Goal: Task Accomplishment & Management: Use online tool/utility

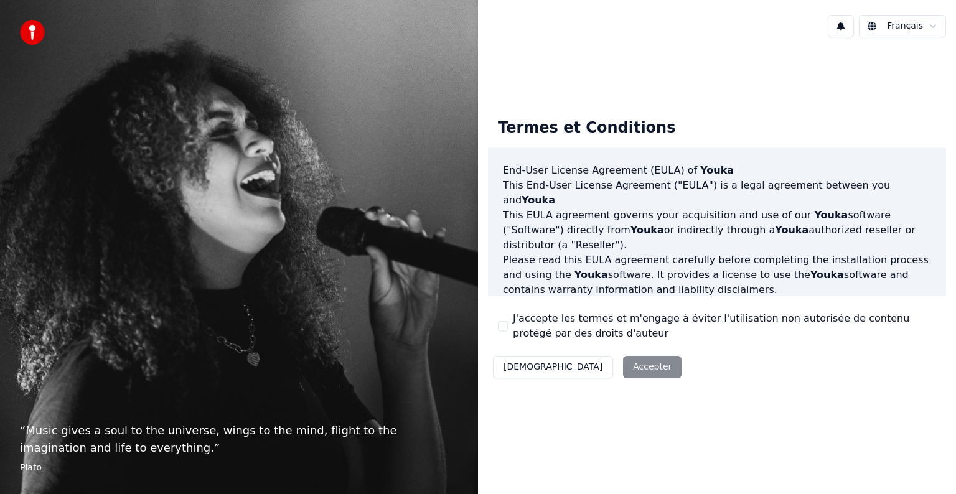
click at [585, 361] on div "Décliner Accepter" at bounding box center [587, 367] width 198 height 32
click at [587, 368] on div "Décliner Accepter" at bounding box center [587, 367] width 198 height 32
click at [594, 368] on div "Décliner Accepter" at bounding box center [587, 367] width 198 height 32
click at [505, 332] on div "J'accepte les termes et m'engage à éviter l'utilisation non autorisée de conten…" at bounding box center [717, 326] width 438 height 30
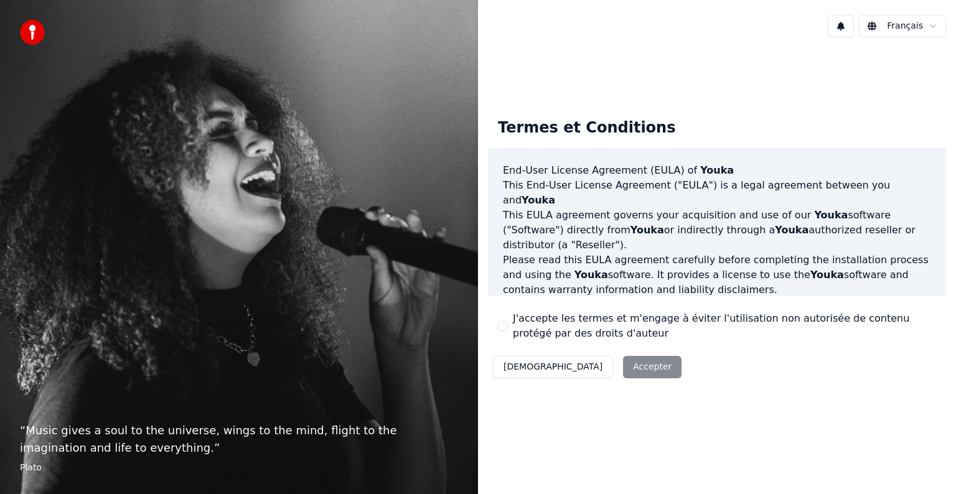
click at [503, 329] on button "J'accepte les termes et m'engage à éviter l'utilisation non autorisée de conten…" at bounding box center [503, 326] width 10 height 10
click at [623, 371] on button "Accepter" at bounding box center [652, 367] width 58 height 22
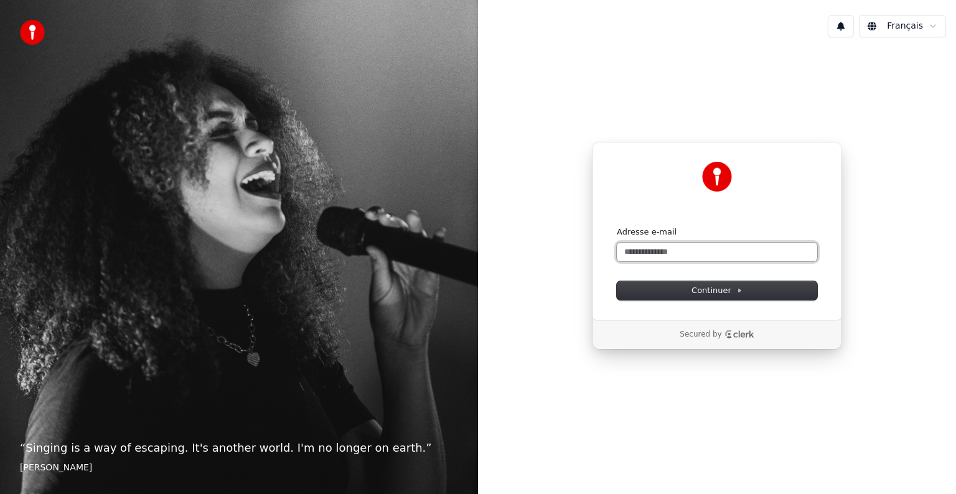
click at [678, 245] on input "Adresse e-mail" at bounding box center [717, 252] width 200 height 19
click at [753, 297] on button "Continuer" at bounding box center [717, 290] width 200 height 19
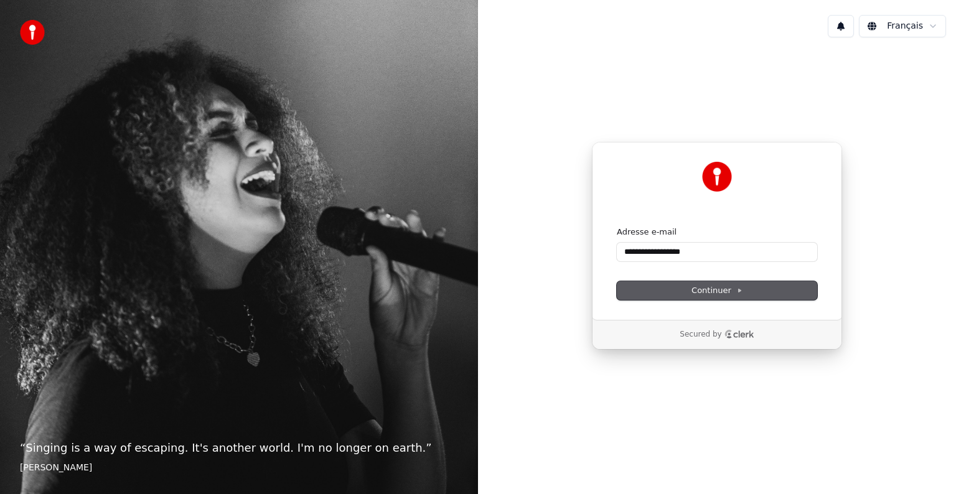
type input "**********"
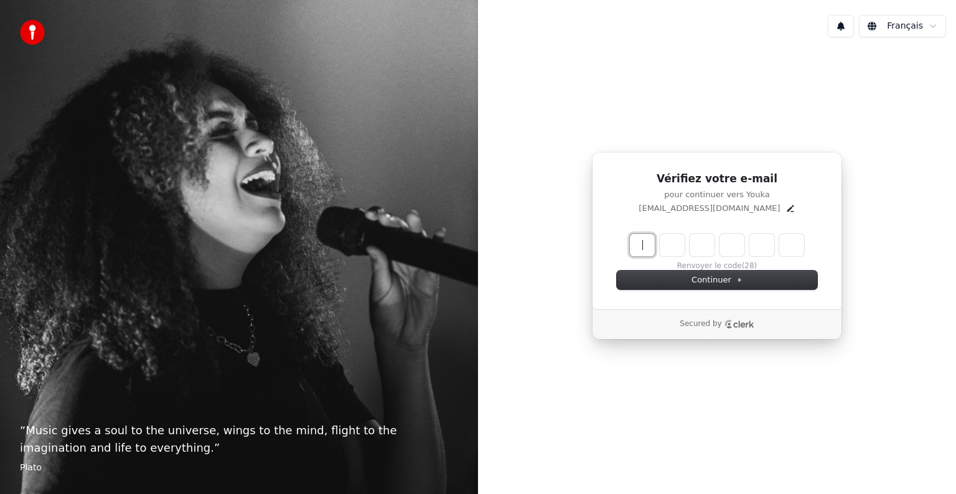
click at [640, 245] on input "Enter verification code" at bounding box center [729, 245] width 199 height 22
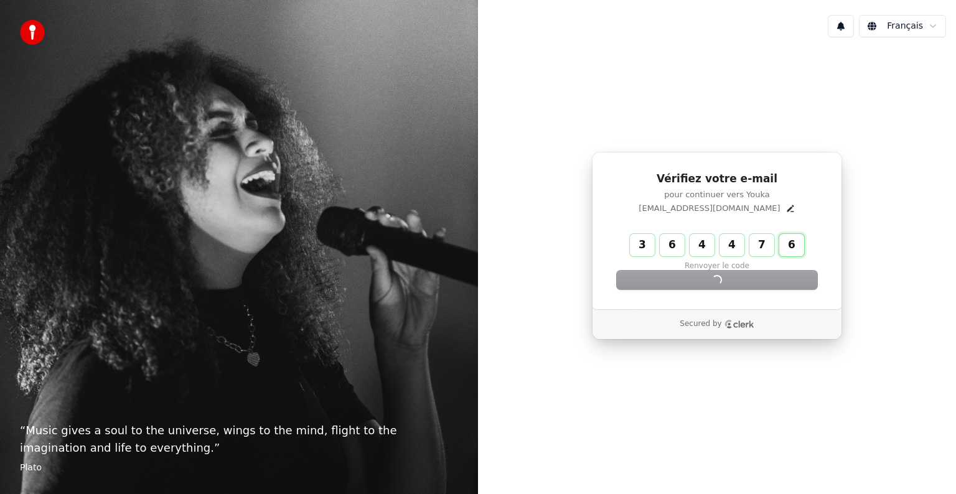
type input "******"
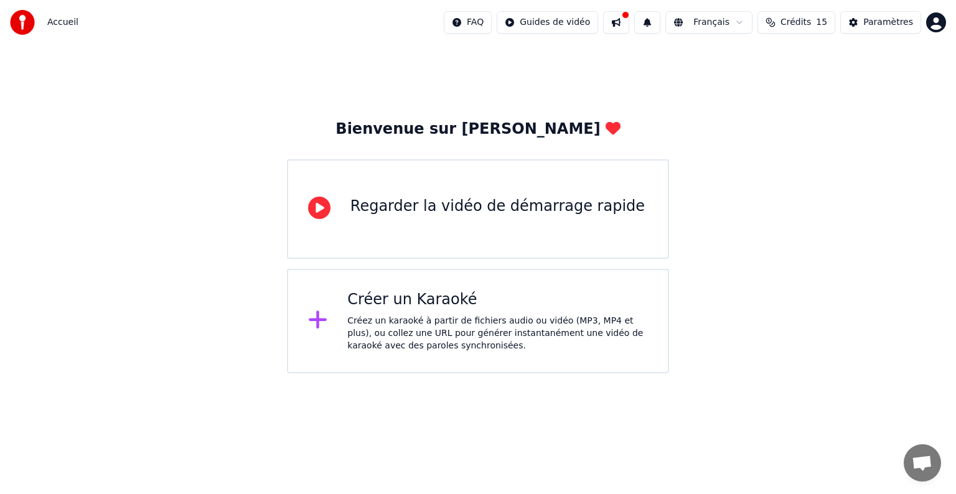
click at [408, 42] on div "Accueil FAQ Guides de vidéo Français Crédits 15 Paramètres" at bounding box center [478, 22] width 956 height 45
click at [444, 338] on div "Créez un karaoké à partir de fichiers audio ou vidéo (MP3, MP4 et plus), ou col…" at bounding box center [497, 333] width 301 height 37
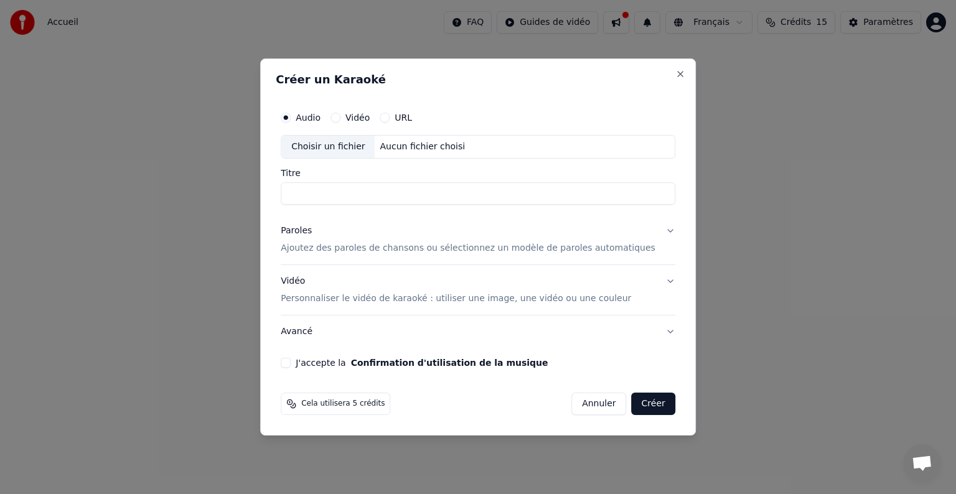
click at [345, 195] on input "Titre" at bounding box center [478, 193] width 394 height 22
type input "********"
click at [418, 250] on p "Ajoutez des paroles de chansons ou sélectionnez un modèle de paroles automatiqu…" at bounding box center [468, 248] width 375 height 12
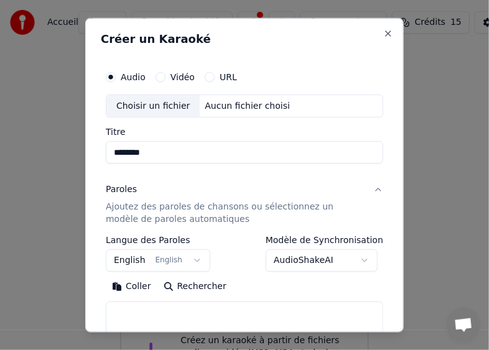
click at [220, 106] on div "Aucun fichier choisi" at bounding box center [247, 106] width 95 height 12
click at [209, 77] on button "URL" at bounding box center [210, 77] width 10 height 10
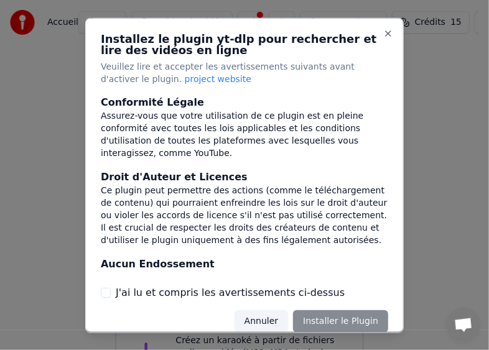
click at [267, 324] on button "Annuler" at bounding box center [262, 321] width 54 height 22
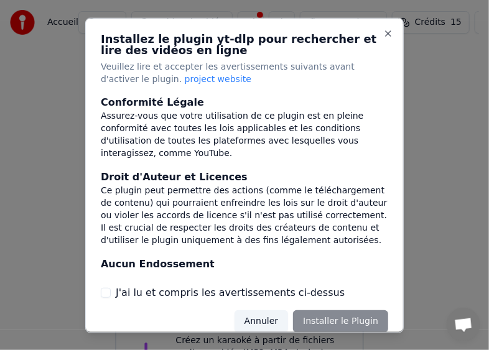
click at [329, 328] on div "Annuler Installer le Plugin" at bounding box center [312, 321] width 154 height 22
click at [333, 318] on div "Annuler Installer le Plugin" at bounding box center [312, 321] width 154 height 22
click at [346, 322] on div "Annuler Installer le Plugin" at bounding box center [312, 321] width 154 height 22
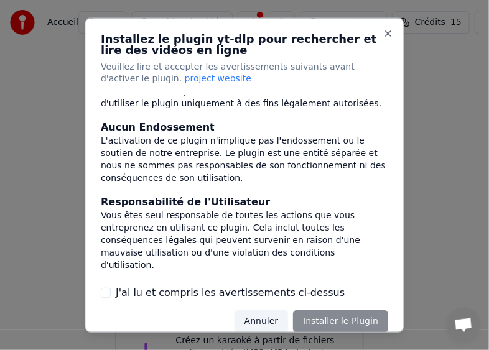
scroll to position [250, 0]
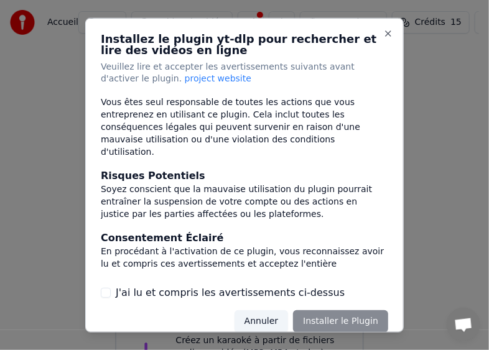
click at [108, 293] on button "J'ai lu et compris les avertissements ci-dessus" at bounding box center [106, 293] width 10 height 10
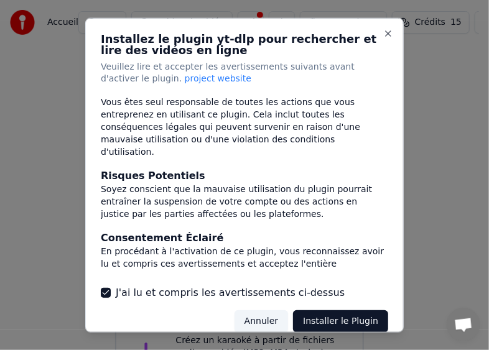
click at [336, 320] on button "Installer le Plugin" at bounding box center [340, 321] width 95 height 22
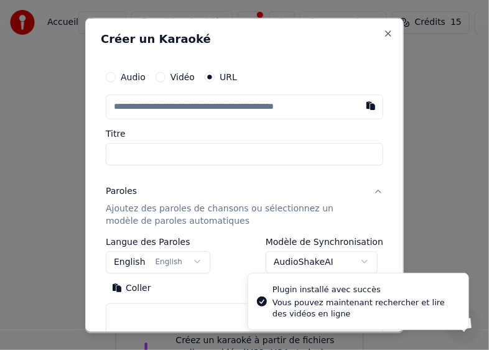
click at [159, 105] on input "text" at bounding box center [244, 106] width 277 height 25
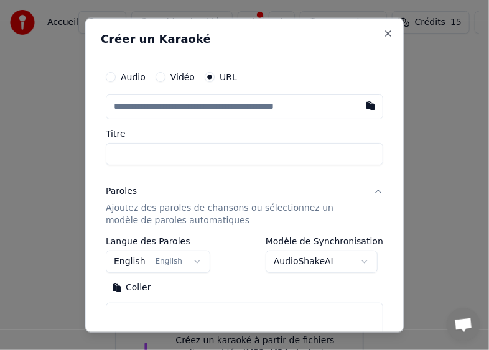
click at [166, 108] on input "text" at bounding box center [244, 106] width 277 height 25
click at [194, 267] on button "English English" at bounding box center [158, 262] width 105 height 22
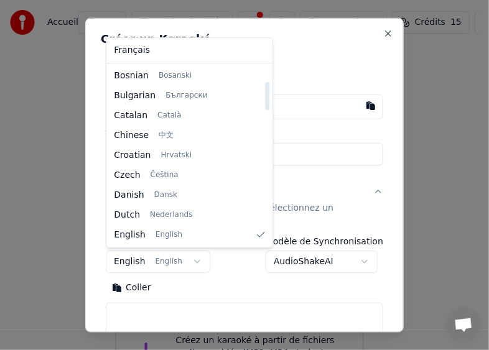
scroll to position [219, 0]
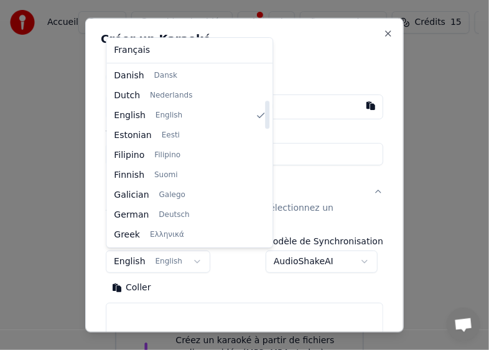
select select "**"
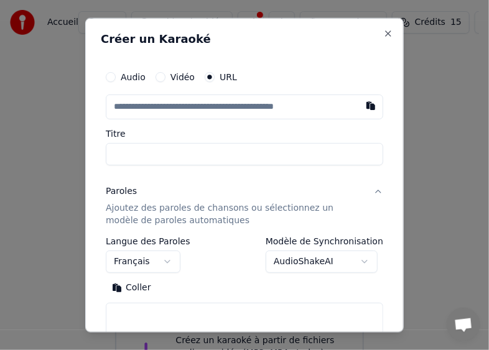
click at [235, 108] on input "text" at bounding box center [244, 106] width 277 height 25
click at [362, 104] on button "button" at bounding box center [370, 105] width 25 height 22
type input "**********"
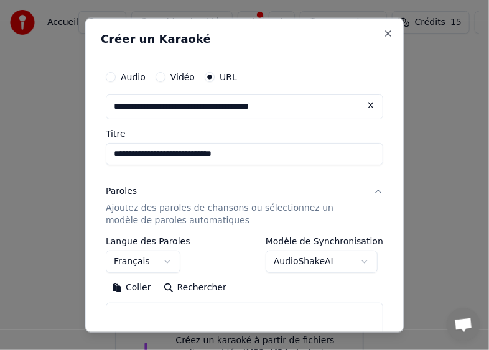
type input "**********"
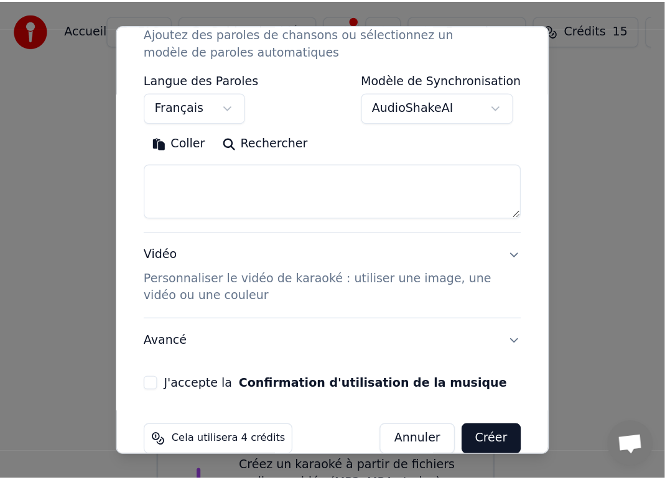
scroll to position [202, 0]
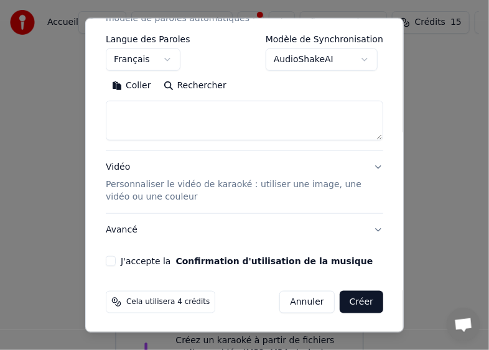
click at [114, 257] on button "J'accepte la Confirmation d'utilisation de la musique" at bounding box center [111, 261] width 10 height 10
click at [359, 299] on button "Créer" at bounding box center [362, 302] width 44 height 22
select select "**"
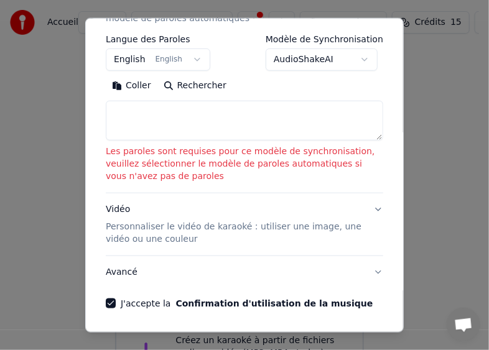
click at [238, 117] on textarea at bounding box center [244, 121] width 277 height 40
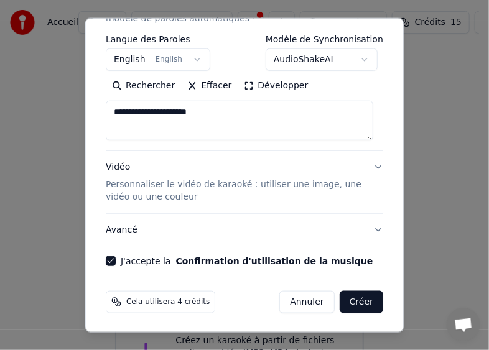
type textarea "**********"
click at [350, 301] on button "Créer" at bounding box center [362, 302] width 44 height 22
select select "**"
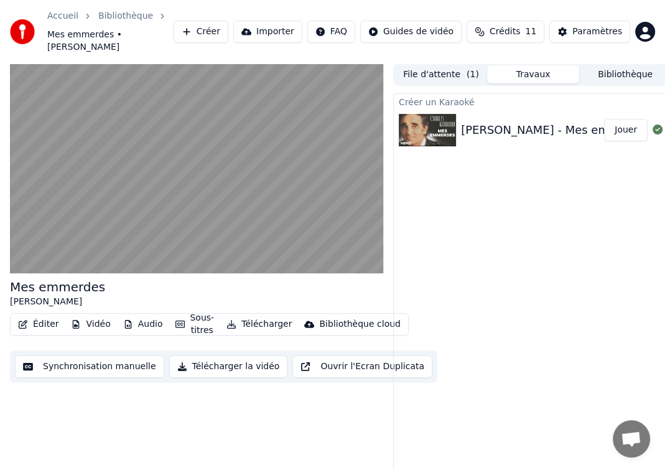
click at [101, 355] on button "Synchronisation manuelle" at bounding box center [89, 366] width 149 height 22
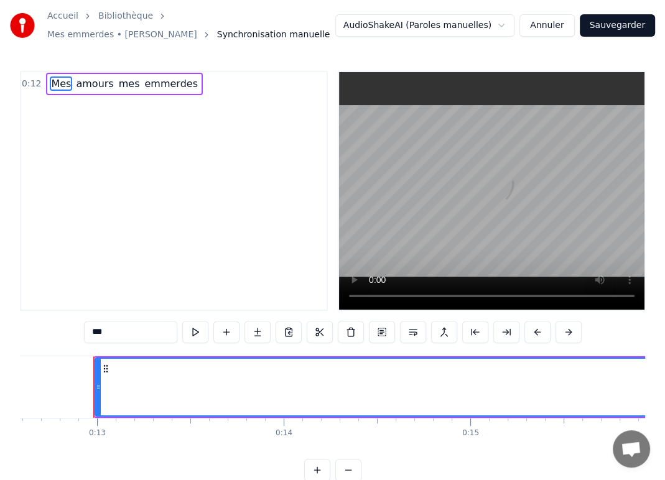
scroll to position [0, 2360]
click at [67, 107] on div "0:12 Mes amours mes emmerdes" at bounding box center [174, 191] width 308 height 240
click at [60, 88] on span "Mes" at bounding box center [61, 84] width 22 height 14
click at [46, 101] on div "0:12 Mes amours mes emmerdes" at bounding box center [174, 191] width 308 height 240
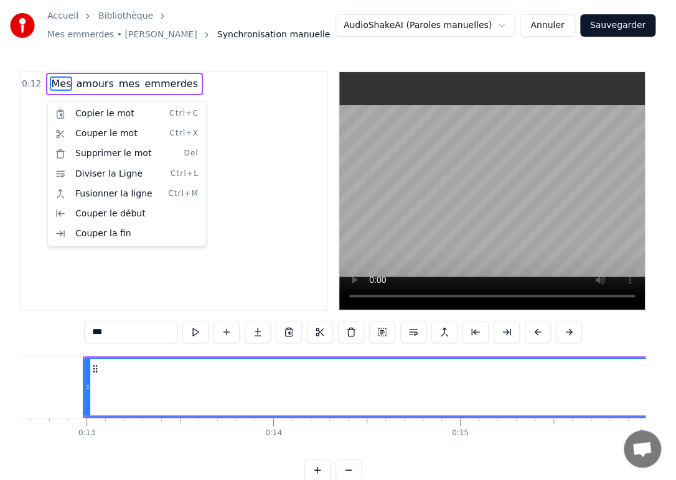
click at [147, 93] on html "Accueil Bibliothèque Mes emmerdes • Charles Aznavour Synchronisation manuelle A…" at bounding box center [338, 250] width 676 height 501
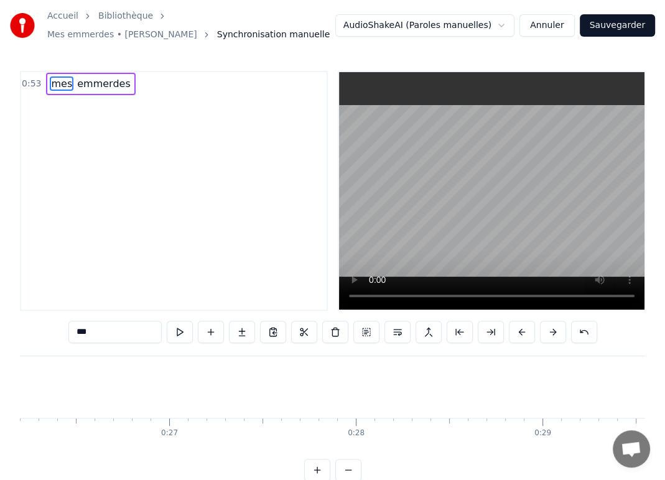
type input "********"
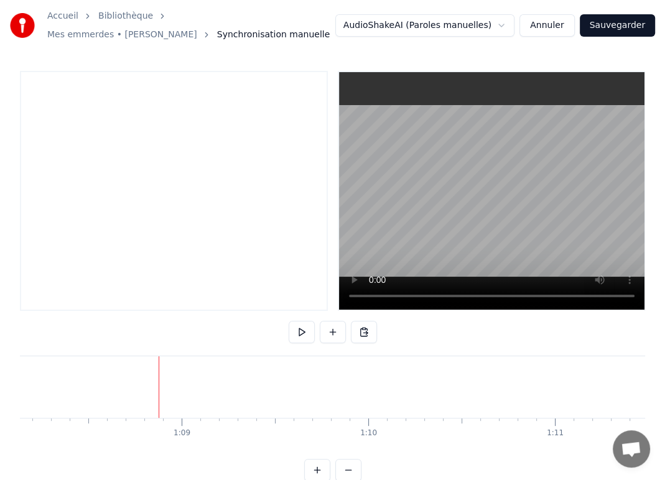
scroll to position [0, 12794]
click at [67, 86] on div at bounding box center [174, 191] width 308 height 240
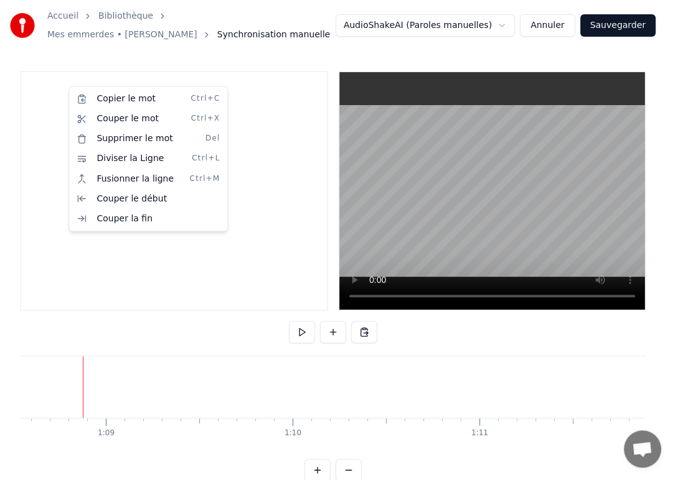
click at [38, 106] on html "Accueil Bibliothèque Mes emmerdes • Charles Aznavour Synchronisation manuelle A…" at bounding box center [338, 250] width 676 height 501
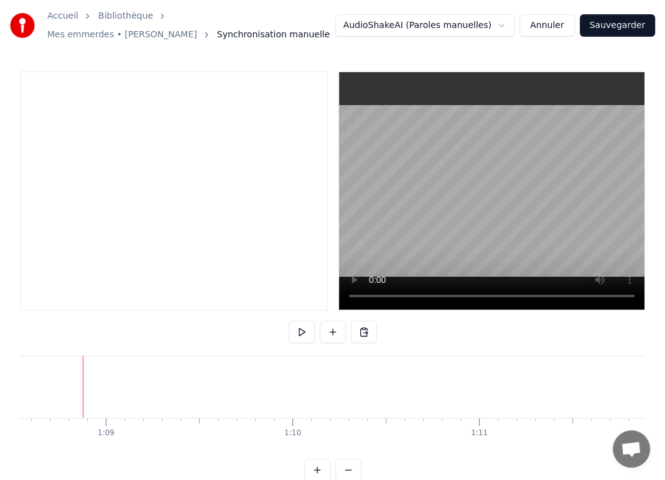
click at [87, 112] on div at bounding box center [174, 191] width 308 height 240
click at [77, 132] on div at bounding box center [174, 191] width 308 height 240
click at [77, 86] on div at bounding box center [174, 191] width 308 height 240
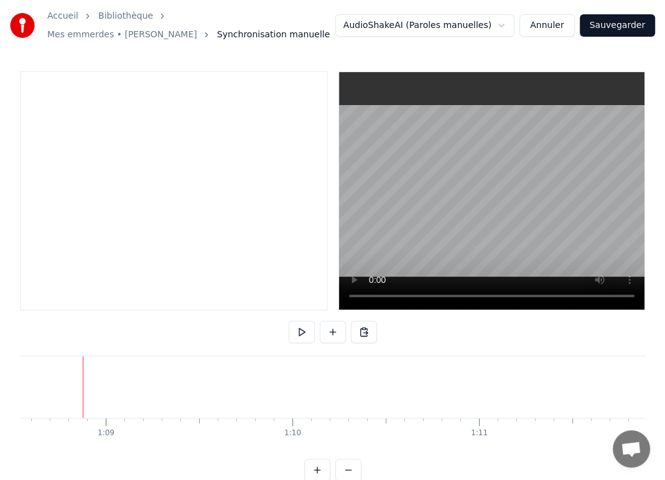
click at [77, 86] on div at bounding box center [174, 191] width 308 height 240
click at [515, 27] on html "Accueil Bibliothèque Mes emmerdes • Charles Aznavour Synchronisation manuelle A…" at bounding box center [332, 250] width 665 height 501
click at [217, 32] on span "Synchronisation manuelle" at bounding box center [273, 35] width 113 height 12
click at [58, 22] on ol "Accueil Bibliothèque Mes emmerdes • Charles Aznavour Synchronisation manuelle" at bounding box center [191, 25] width 288 height 31
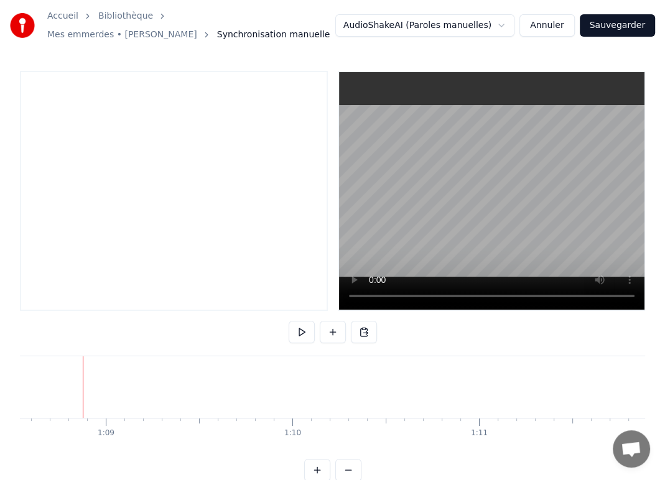
click at [67, 21] on link "Accueil" at bounding box center [62, 16] width 31 height 12
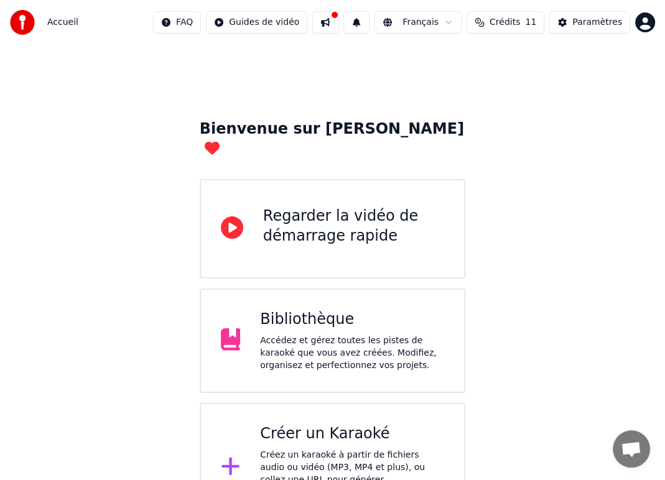
scroll to position [19, 0]
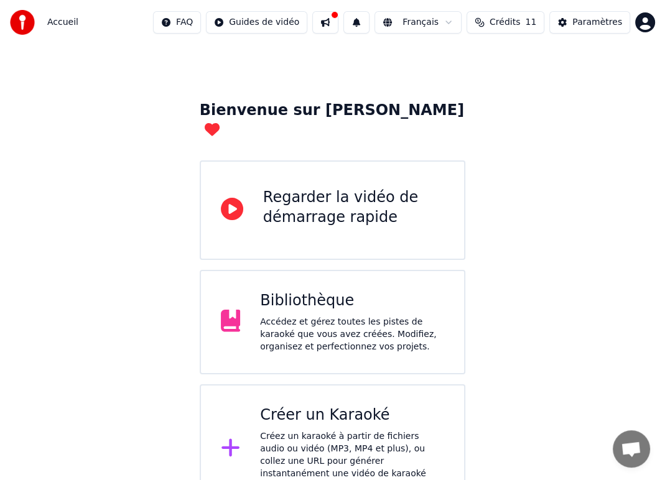
click at [345, 294] on div "Bibliothèque Accédez et gérez toutes les pistes de karaoké que vous avez créées…" at bounding box center [352, 322] width 184 height 62
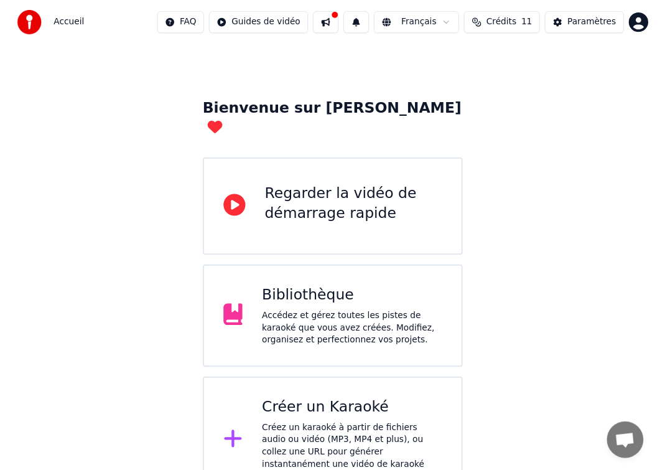
scroll to position [12, 0]
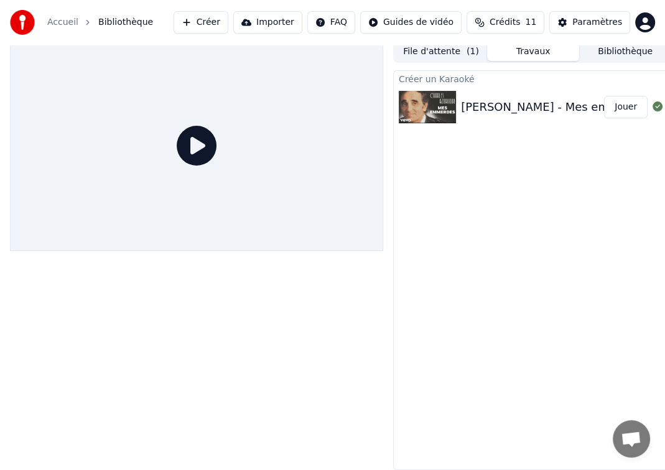
click at [448, 119] on div "Créer un Karaoké Charles Aznavour - Mes emmerdes Jouer" at bounding box center [533, 269] width 280 height 399
click at [455, 95] on img at bounding box center [427, 107] width 57 height 32
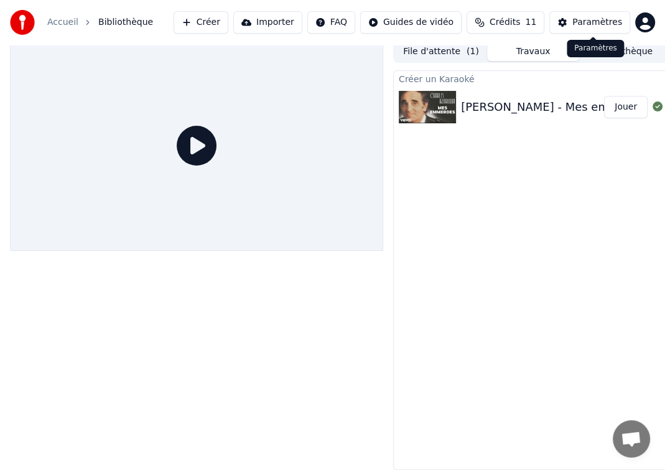
click at [605, 20] on div "Paramètres" at bounding box center [597, 22] width 50 height 12
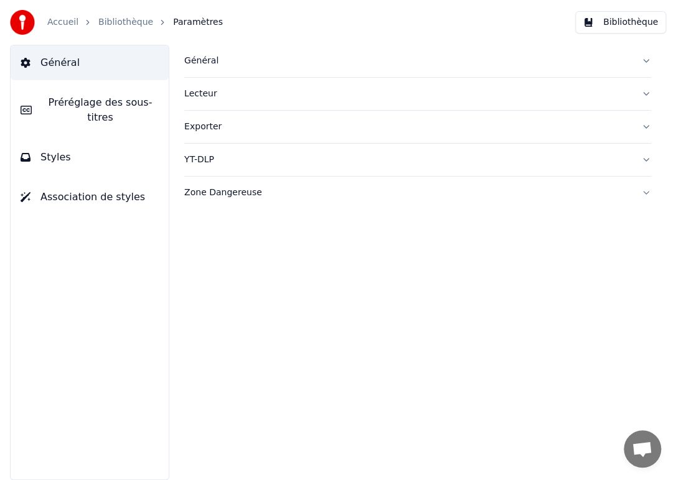
click at [124, 20] on link "Bibliothèque" at bounding box center [125, 22] width 55 height 12
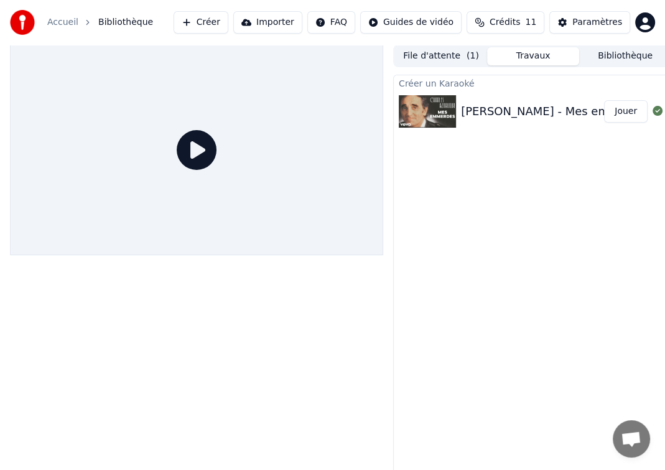
click at [517, 100] on div "Charles Aznavour - Mes emmerdes Jouer" at bounding box center [533, 111] width 279 height 42
click at [636, 114] on button "Jouer" at bounding box center [626, 111] width 44 height 22
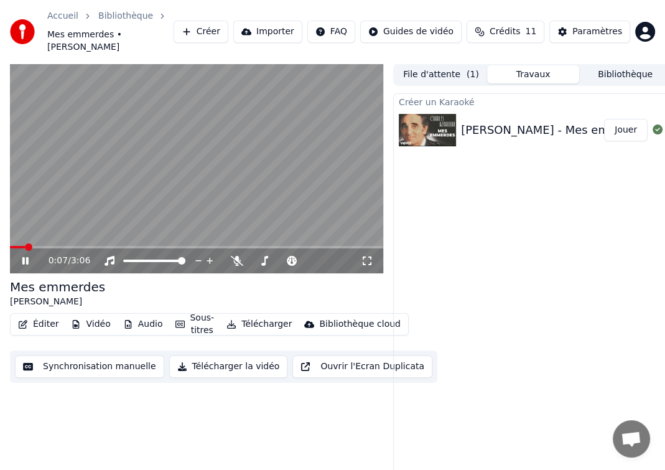
click at [108, 355] on button "Synchronisation manuelle" at bounding box center [89, 366] width 149 height 22
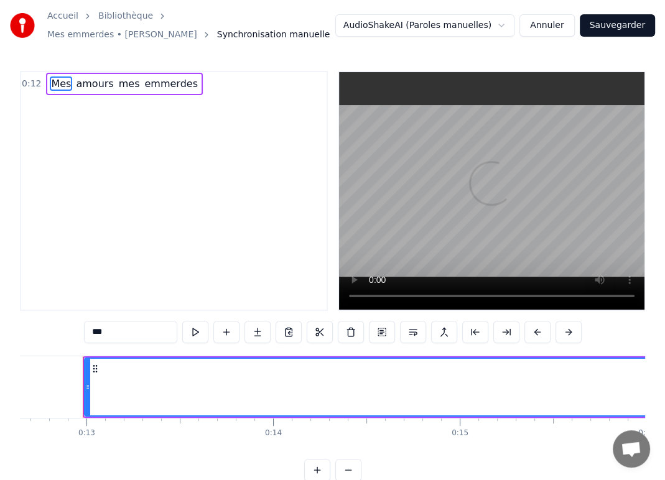
click at [94, 101] on div "0:12 Mes amours mes emmerdes" at bounding box center [174, 191] width 308 height 240
click at [98, 87] on span "amours" at bounding box center [95, 84] width 40 height 14
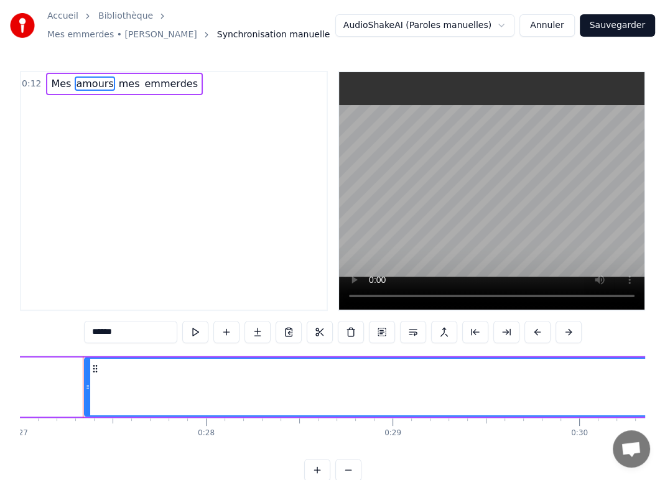
click at [62, 87] on span "Mes" at bounding box center [61, 84] width 22 height 14
type input "***"
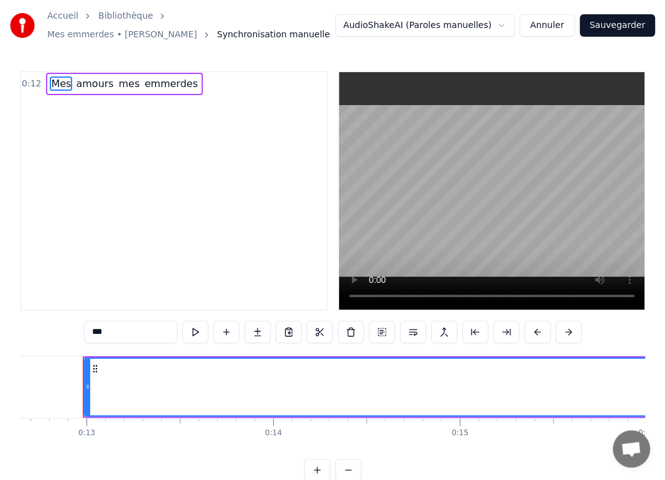
scroll to position [31, 0]
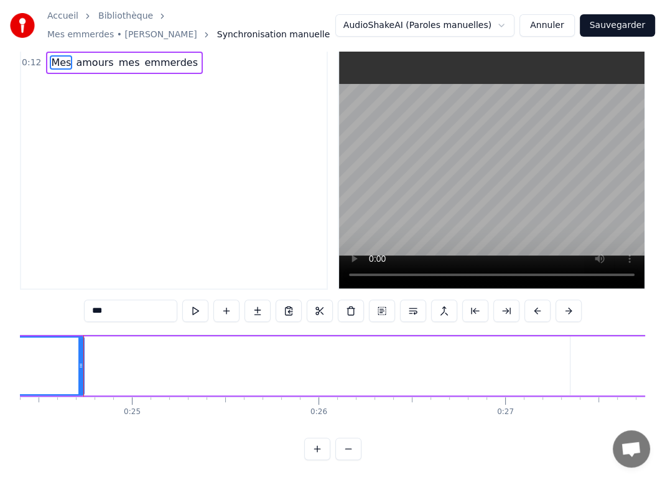
scroll to position [0, 4555]
click at [556, 30] on button "Annuler" at bounding box center [547, 25] width 55 height 22
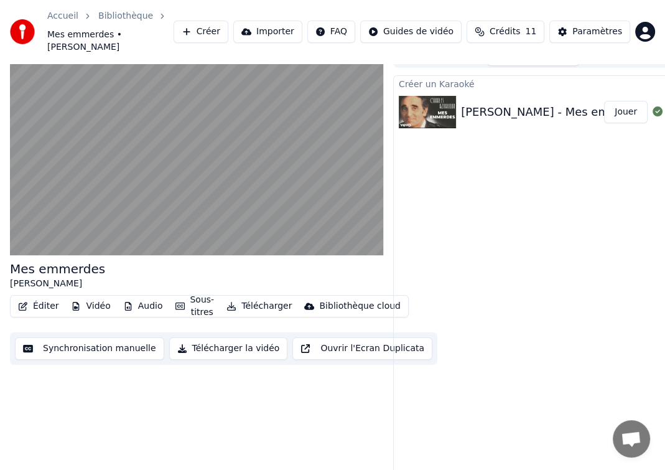
scroll to position [19, 0]
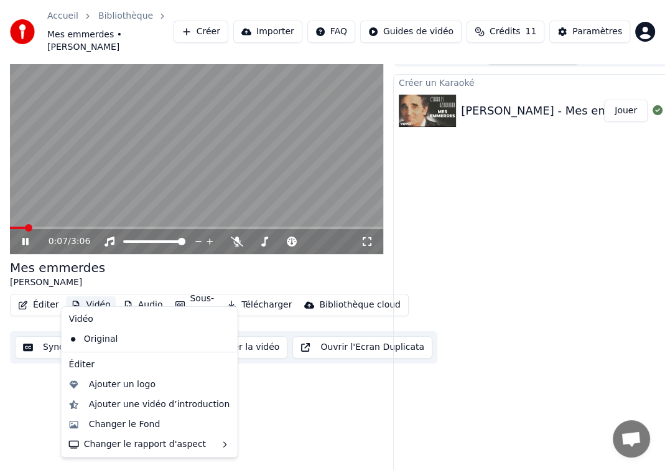
click at [88, 296] on button "Vidéo" at bounding box center [90, 304] width 49 height 17
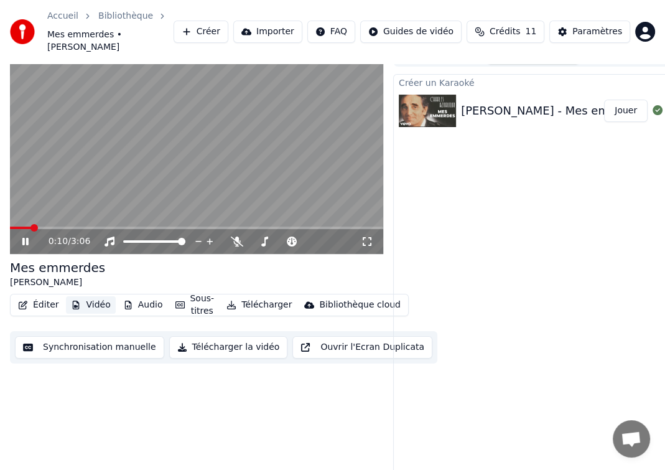
click at [86, 296] on button "Vidéo" at bounding box center [90, 304] width 49 height 17
click at [91, 296] on button "Vidéo" at bounding box center [90, 304] width 49 height 17
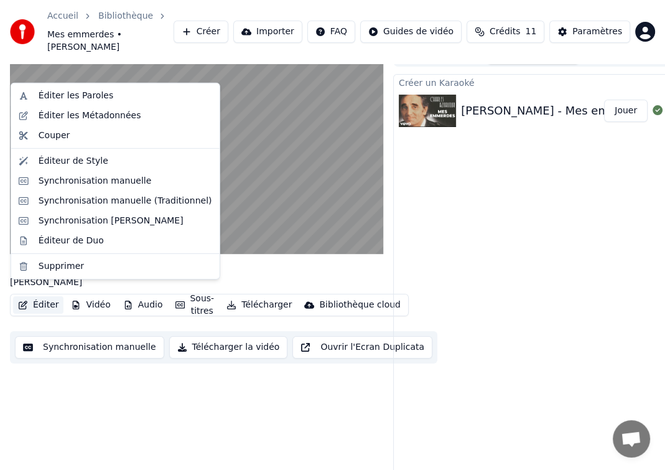
click at [34, 296] on button "Éditer" at bounding box center [38, 304] width 50 height 17
click at [47, 296] on button "Éditer" at bounding box center [38, 304] width 50 height 17
click at [92, 98] on div "Éditer les Paroles" at bounding box center [76, 96] width 75 height 12
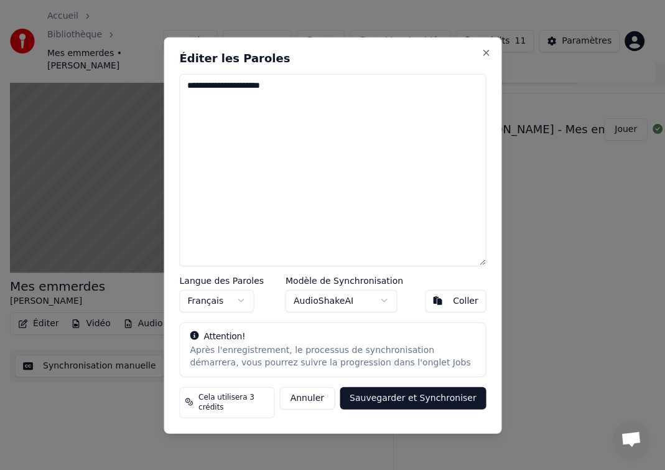
scroll to position [9, 0]
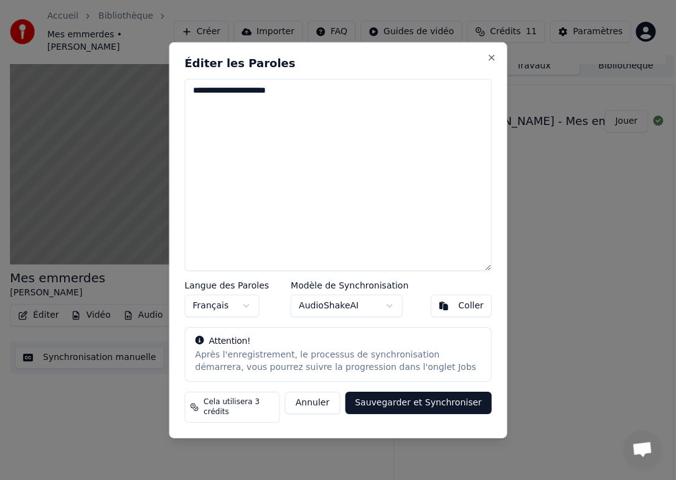
drag, startPoint x: 281, startPoint y: 95, endPoint x: 172, endPoint y: 98, distance: 109.6
click at [172, 98] on div "**********" at bounding box center [338, 240] width 338 height 396
click at [214, 101] on textarea "**********" at bounding box center [337, 175] width 307 height 192
drag, startPoint x: 281, startPoint y: 133, endPoint x: 286, endPoint y: 129, distance: 7.1
click at [286, 129] on textarea "**********" at bounding box center [337, 175] width 307 height 192
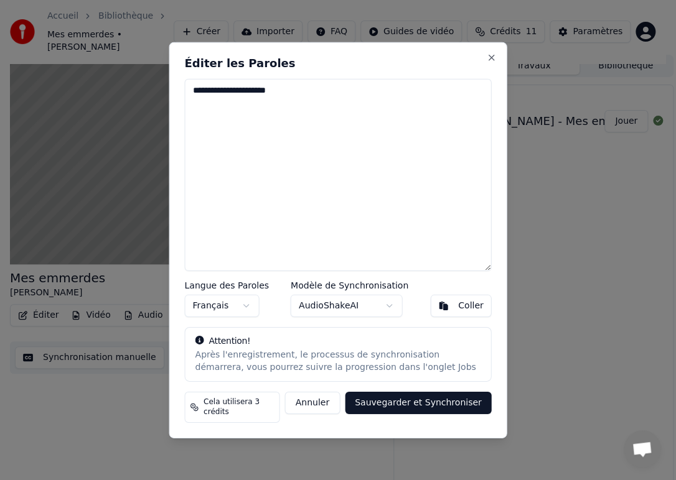
drag, startPoint x: 296, startPoint y: 93, endPoint x: 136, endPoint y: 114, distance: 161.9
click at [136, 114] on body "**********" at bounding box center [332, 231] width 665 height 480
click at [411, 193] on textarea "**********" at bounding box center [337, 175] width 307 height 192
drag, startPoint x: 191, startPoint y: 97, endPoint x: 259, endPoint y: 128, distance: 75.2
click at [259, 128] on textarea "**********" at bounding box center [337, 175] width 307 height 192
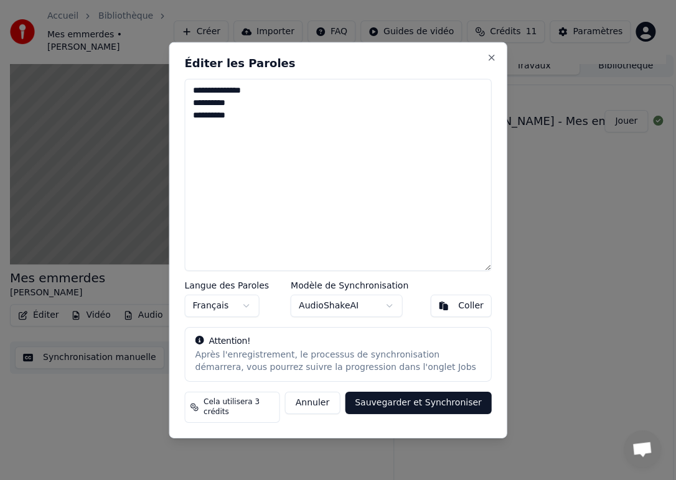
click at [198, 163] on textarea "**********" at bounding box center [337, 175] width 307 height 192
click at [246, 129] on textarea "**********" at bounding box center [337, 175] width 307 height 192
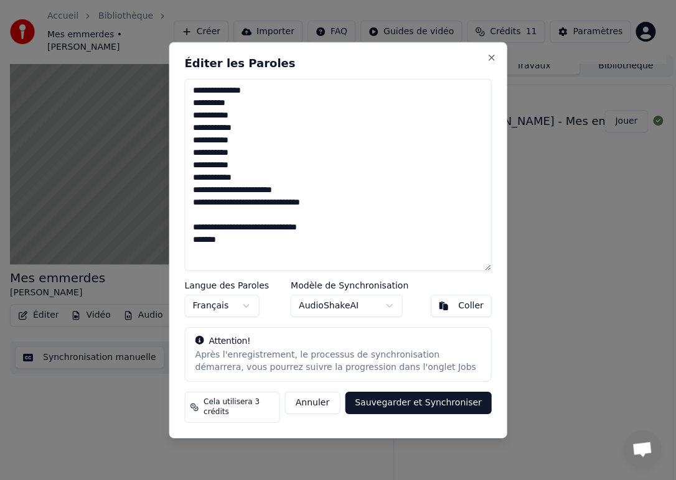
type textarea "**********"
click at [444, 413] on button "Sauvegarder et Synchroniser" at bounding box center [418, 402] width 147 height 22
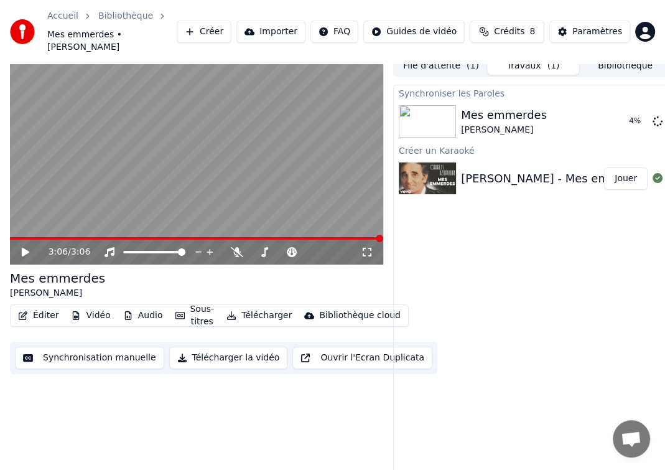
click at [531, 282] on div "Synchroniser les Paroles Mes emmerdes Charles Aznavour 4 % Créer un Karaoké Cha…" at bounding box center [533, 284] width 280 height 399
click at [507, 170] on div "Charles Aznavour - Mes emmerdes" at bounding box center [556, 178] width 190 height 17
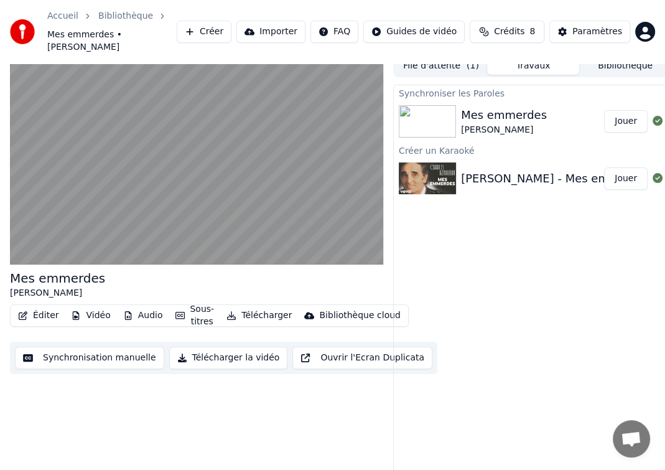
click at [534, 124] on div "Charles Aznavour" at bounding box center [504, 130] width 86 height 12
click at [443, 106] on img at bounding box center [427, 121] width 57 height 32
click at [617, 111] on button "Jouer" at bounding box center [626, 121] width 44 height 22
click at [96, 347] on button "Synchronisation manuelle" at bounding box center [89, 358] width 149 height 22
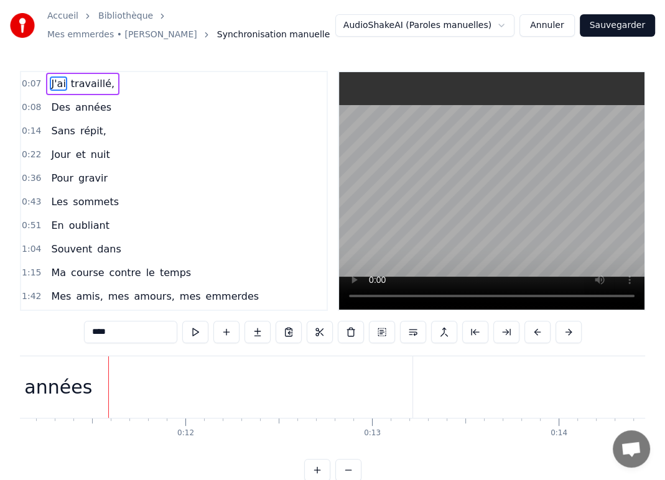
scroll to position [0, 2101]
click at [22, 125] on span "0:14" at bounding box center [31, 131] width 19 height 12
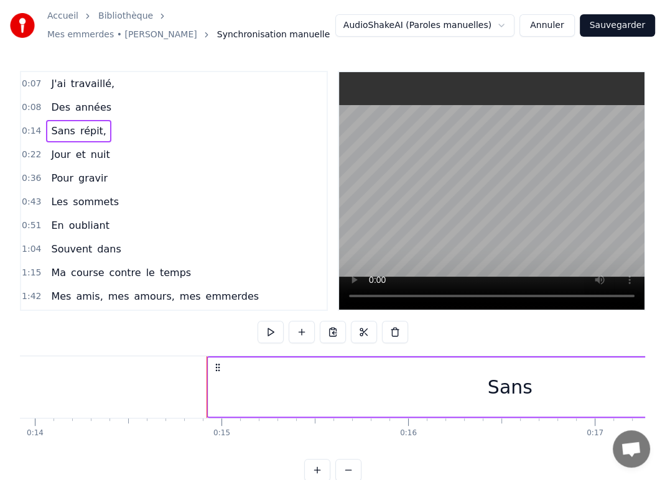
scroll to position [0, 2722]
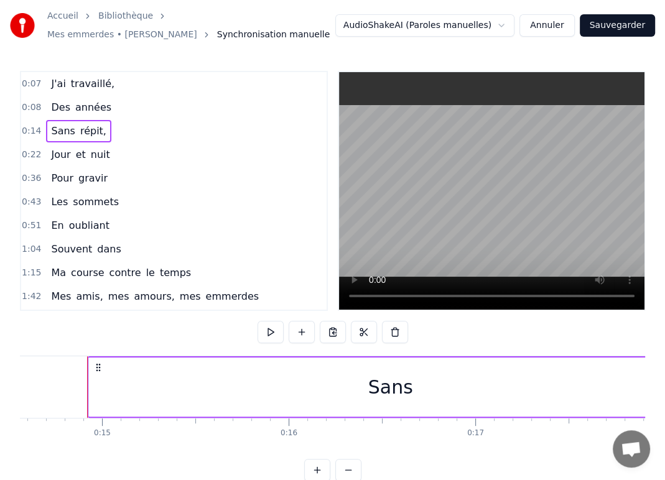
click at [33, 129] on span "0:14" at bounding box center [31, 131] width 19 height 12
drag, startPoint x: 157, startPoint y: 388, endPoint x: 124, endPoint y: 384, distance: 32.6
click at [124, 384] on div "Sans" at bounding box center [387, 387] width 604 height 59
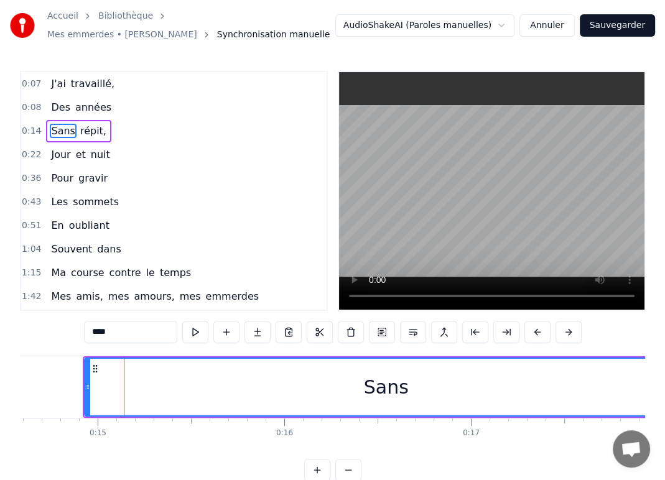
drag, startPoint x: 250, startPoint y: 396, endPoint x: 208, endPoint y: 391, distance: 41.3
click at [208, 391] on div "Sans" at bounding box center [386, 387] width 602 height 57
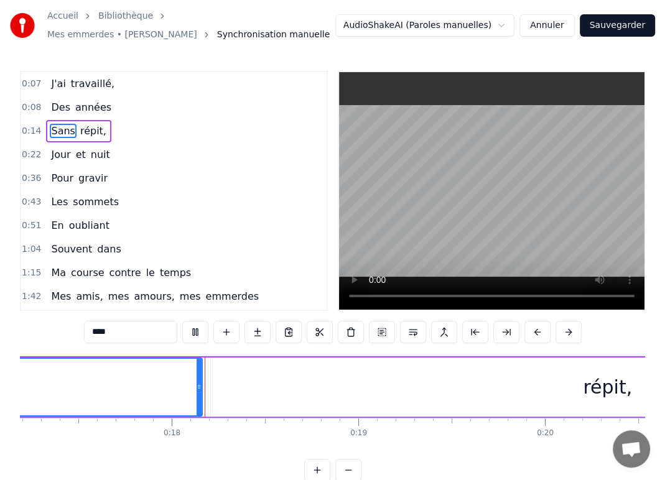
scroll to position [0, 3253]
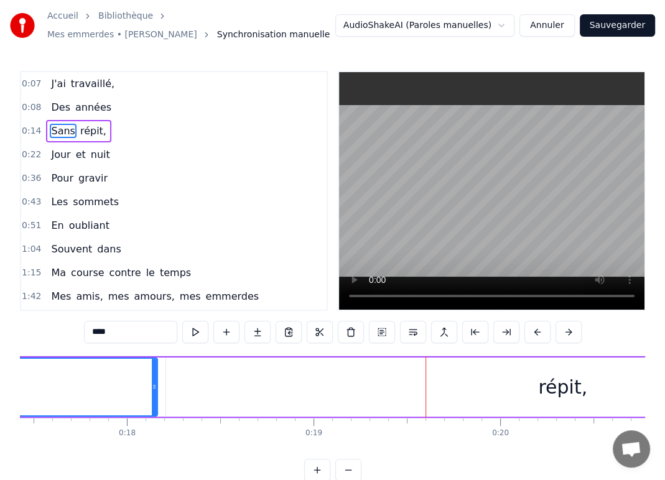
click at [33, 86] on span "0:07" at bounding box center [31, 84] width 19 height 12
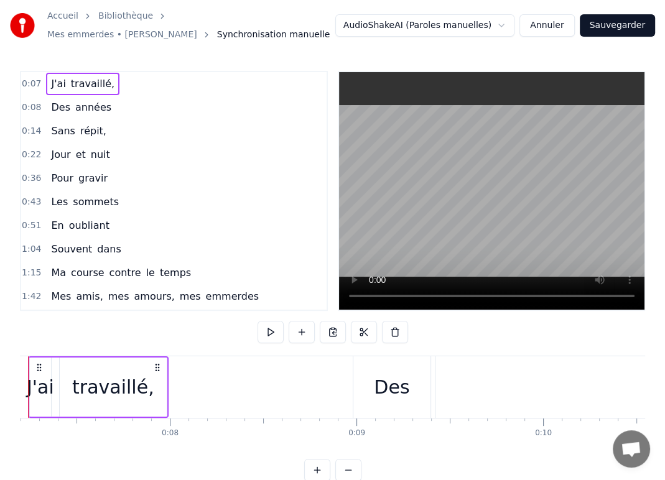
scroll to position [0, 1289]
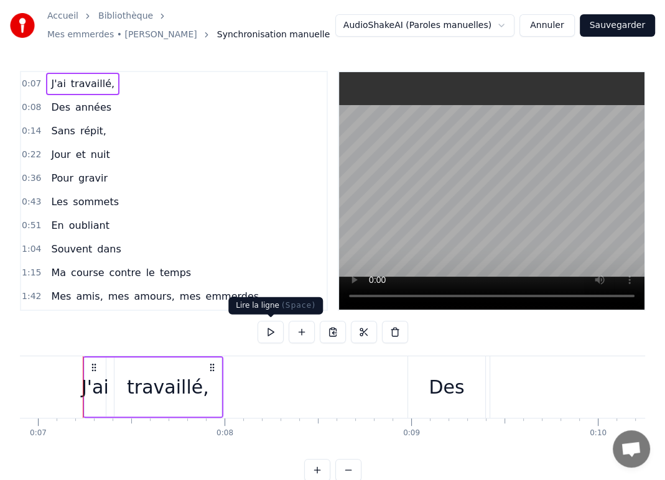
click at [266, 337] on button at bounding box center [271, 332] width 26 height 22
click at [273, 335] on button at bounding box center [271, 332] width 26 height 22
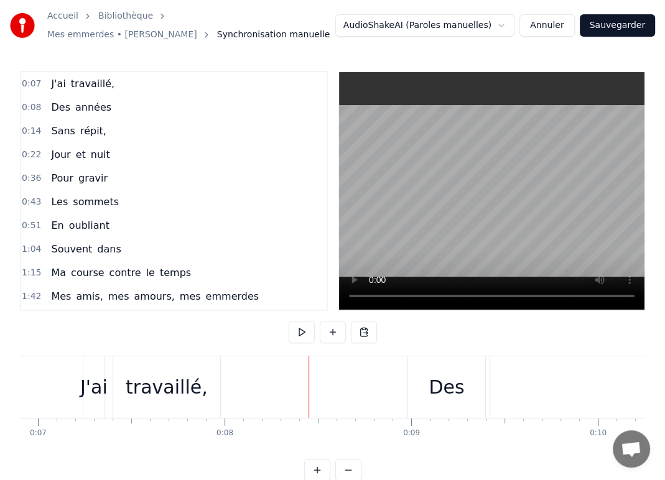
drag, startPoint x: 309, startPoint y: 399, endPoint x: 276, endPoint y: 394, distance: 32.8
click at [60, 108] on span "Des" at bounding box center [61, 107] width 22 height 14
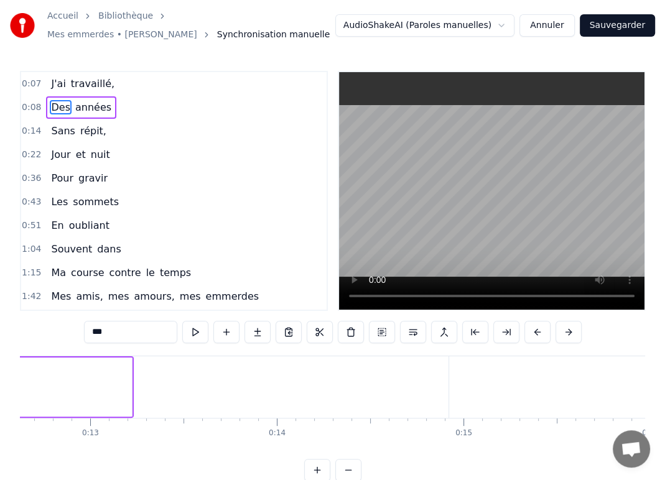
scroll to position [0, 2213]
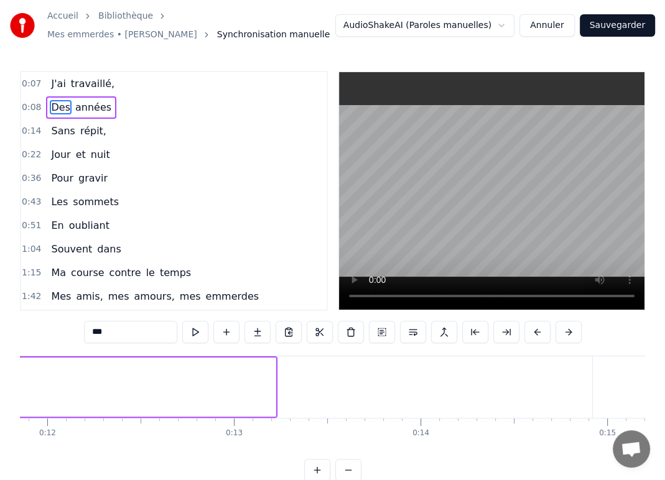
drag, startPoint x: 276, startPoint y: 389, endPoint x: 148, endPoint y: 397, distance: 127.8
drag, startPoint x: 273, startPoint y: 391, endPoint x: 24, endPoint y: 396, distance: 248.3
click at [24, 396] on div at bounding box center [24, 387] width 5 height 57
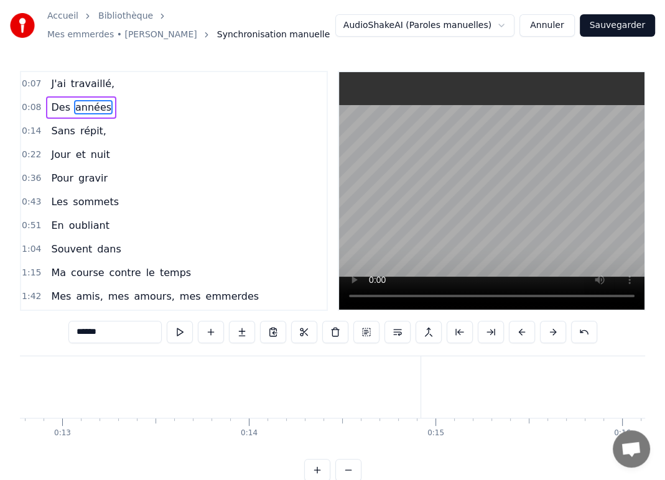
scroll to position [0, 2068]
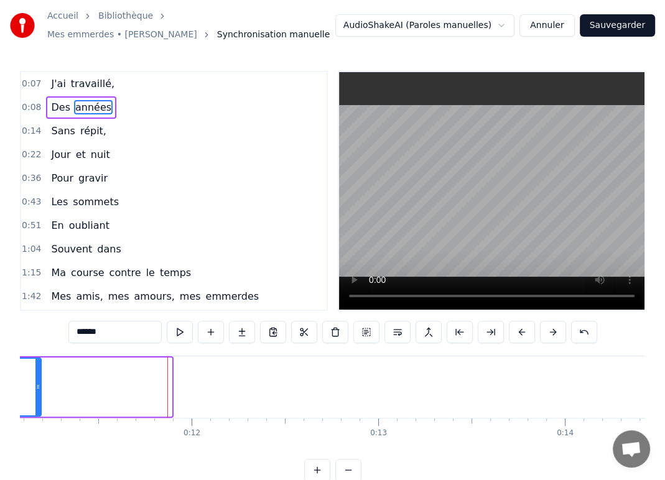
drag, startPoint x: 168, startPoint y: 388, endPoint x: 37, endPoint y: 389, distance: 130.7
click at [37, 389] on icon at bounding box center [37, 387] width 5 height 10
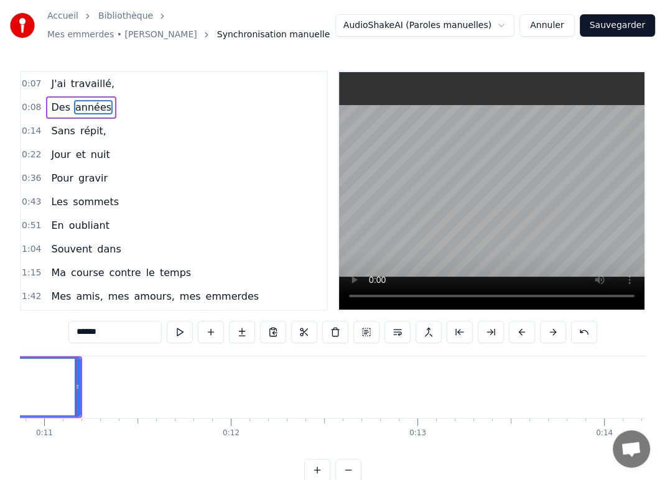
scroll to position [0, 2023]
click at [217, 460] on div "0:07 J'ai travaillé, 0:08 Des années 0:14 Sans répit, 0:22 Jour et nuit 0:36 Po…" at bounding box center [332, 276] width 625 height 411
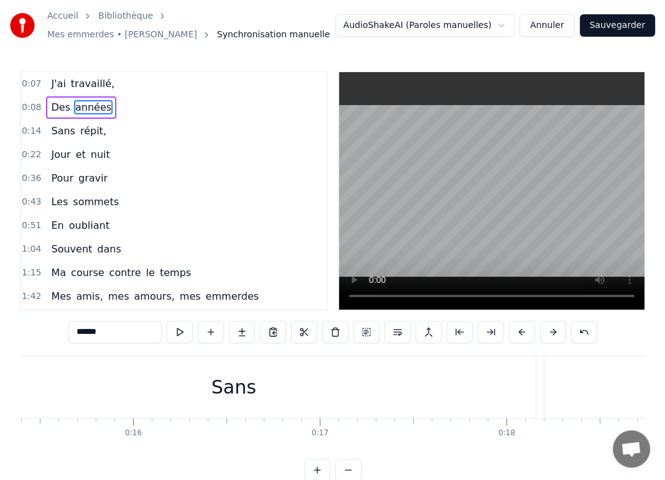
scroll to position [0, 2959]
click at [142, 385] on div "Sans" at bounding box center [148, 387] width 45 height 28
type input "****"
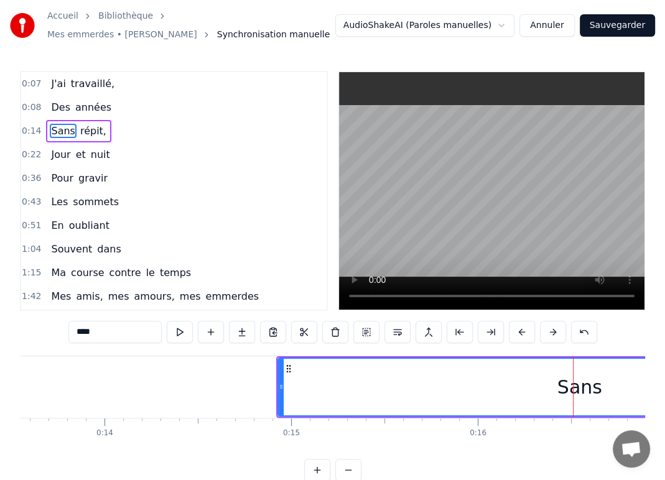
scroll to position [0, 2213]
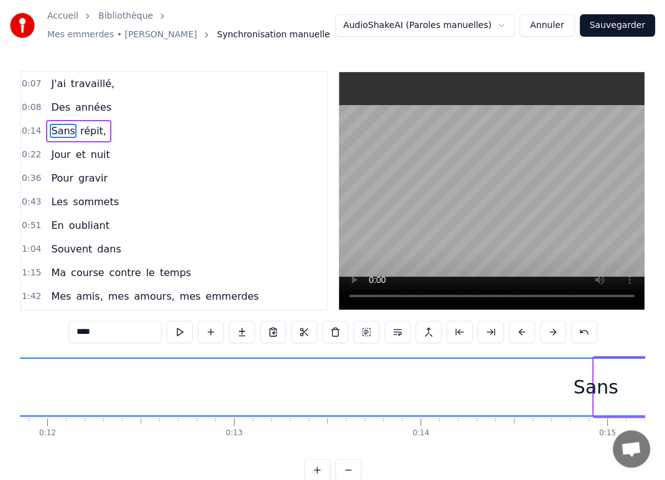
drag, startPoint x: 595, startPoint y: 386, endPoint x: -6, endPoint y: 417, distance: 601.2
click at [0, 417] on html "Accueil Bibliothèque Mes emmerdes • Charles Aznavour Synchronisation manuelle A…" at bounding box center [332, 250] width 665 height 501
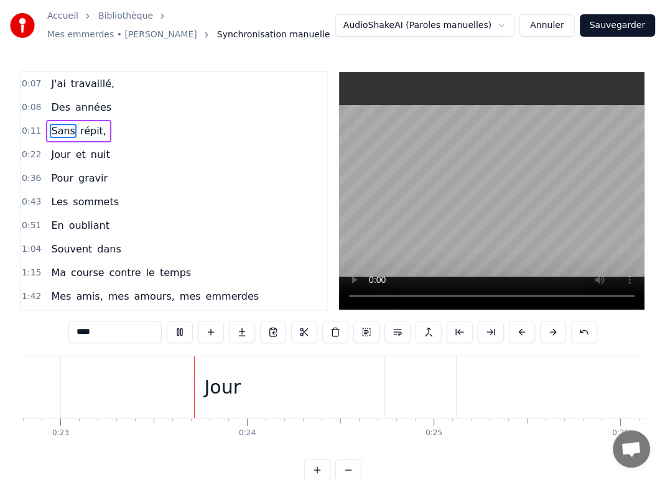
scroll to position [0, 4279]
click at [112, 86] on div "0:07 J'ai travaillé," at bounding box center [173, 84] width 305 height 24
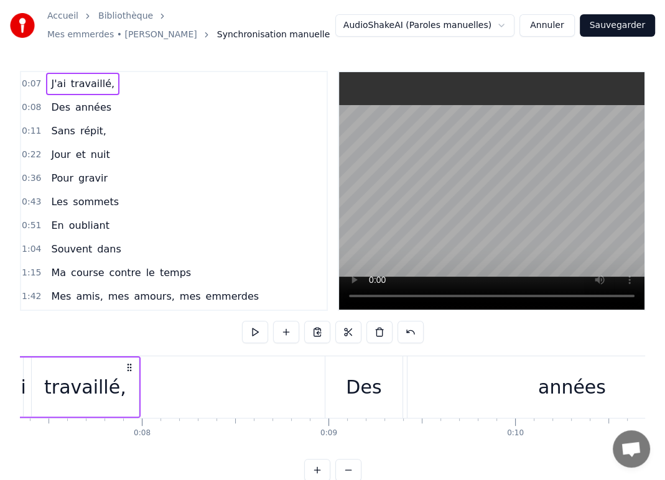
scroll to position [0, 1289]
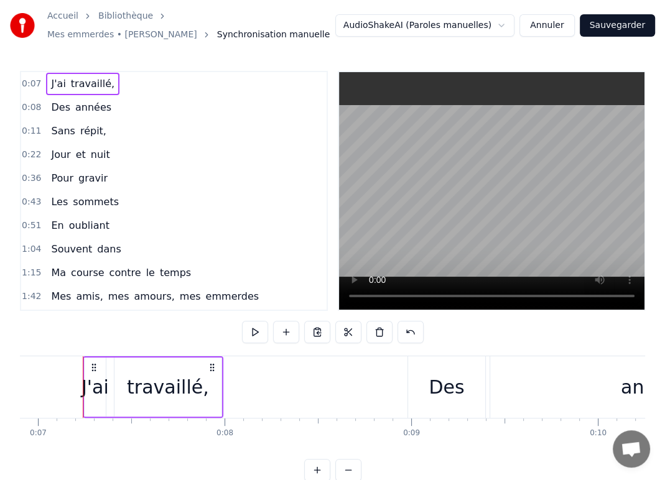
click at [108, 82] on div "0:07 J'ai travaillé," at bounding box center [173, 84] width 305 height 24
click at [103, 89] on div "J'ai travaillé," at bounding box center [82, 84] width 73 height 22
click at [561, 27] on button "Annuler" at bounding box center [547, 25] width 55 height 22
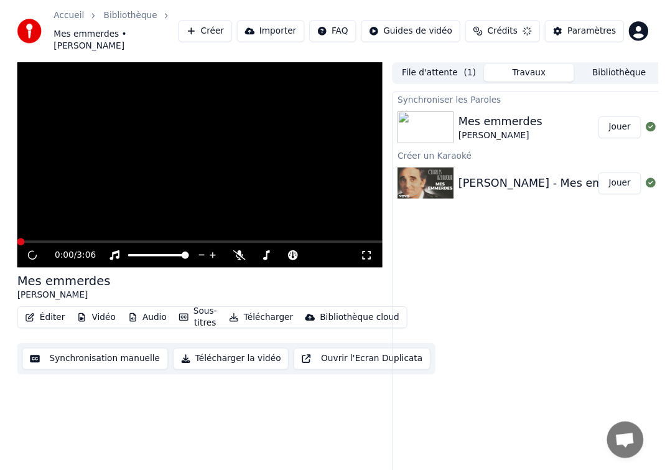
scroll to position [15, 0]
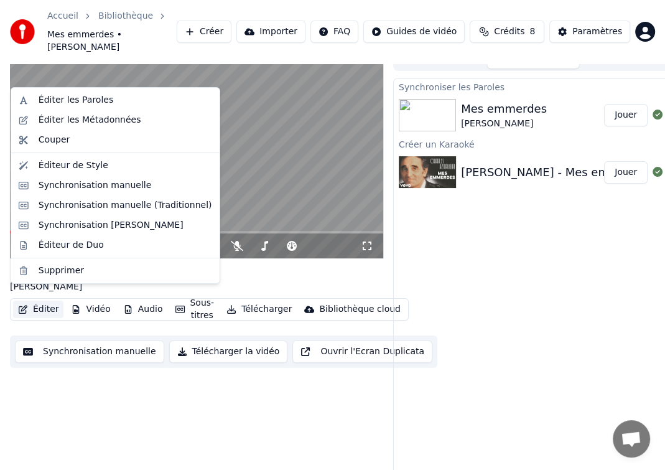
click at [39, 301] on button "Éditer" at bounding box center [38, 309] width 50 height 17
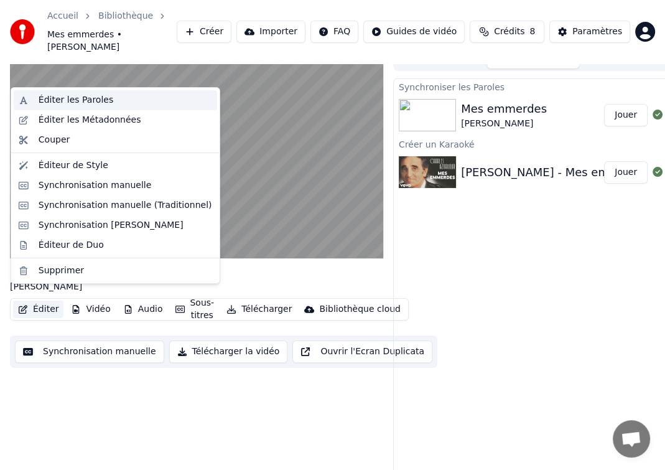
click at [110, 99] on div "Éditer les Paroles" at bounding box center [126, 100] width 174 height 12
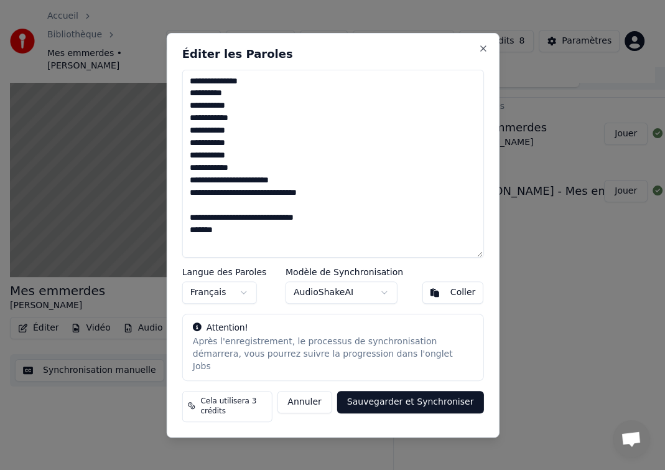
scroll to position [9, 0]
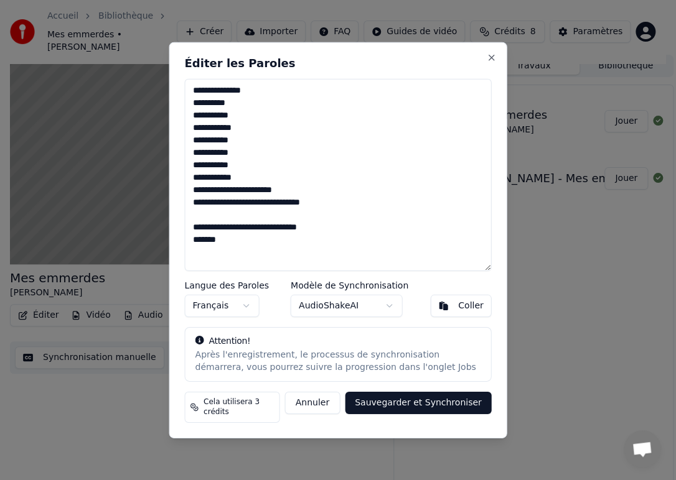
click at [255, 96] on textarea "**********" at bounding box center [337, 175] width 307 height 192
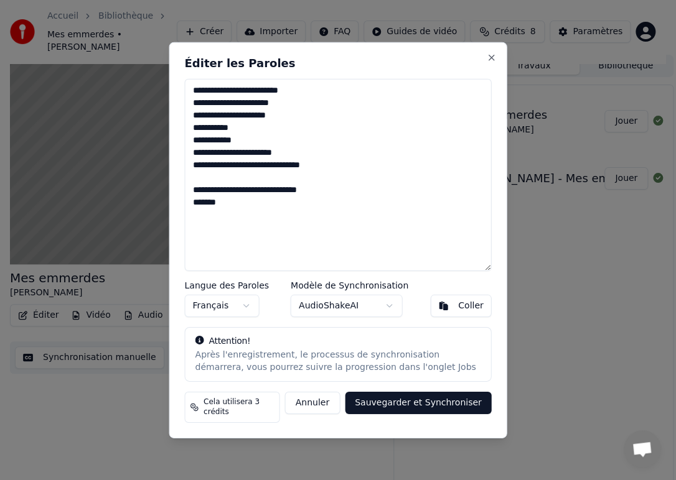
type textarea "**********"
click at [420, 404] on button "Sauvegarder et Synchroniser" at bounding box center [418, 402] width 147 height 22
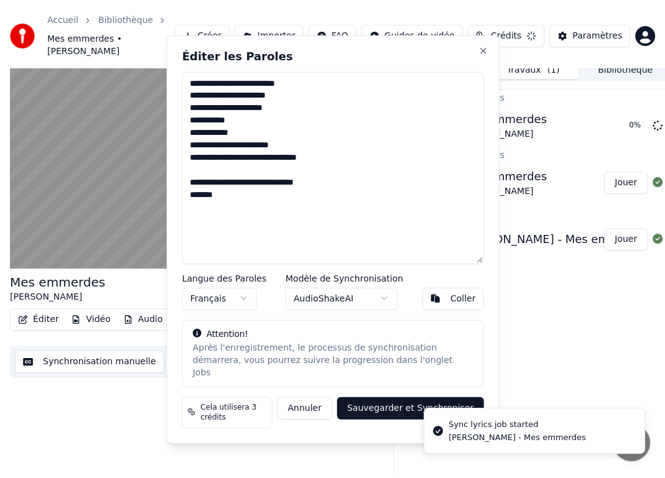
scroll to position [52, 0]
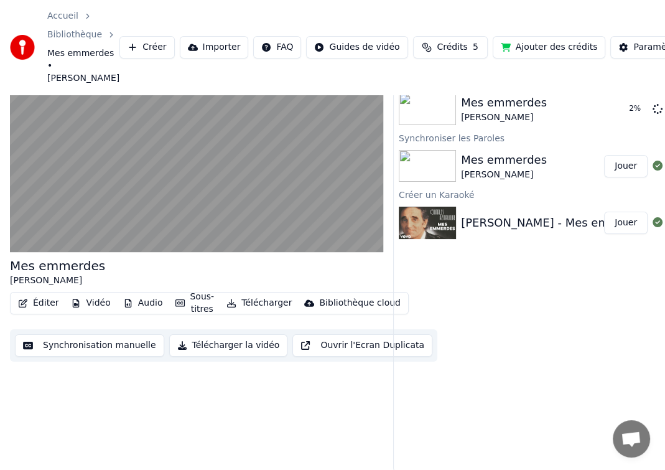
click at [501, 163] on div "Mes emmerdes" at bounding box center [504, 159] width 86 height 17
click at [627, 110] on button "Jouer" at bounding box center [626, 109] width 44 height 22
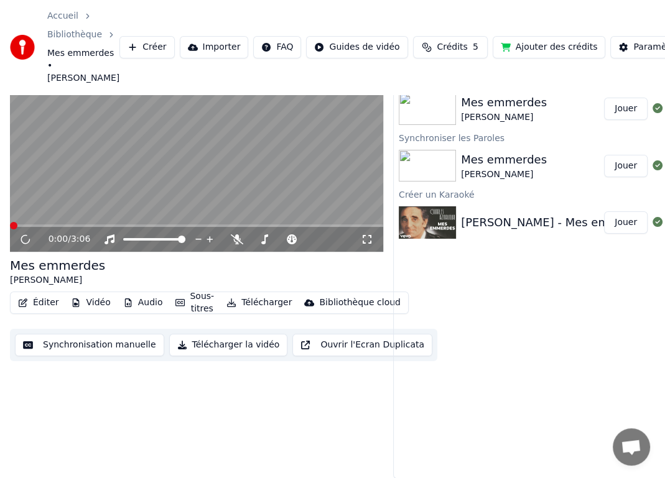
click at [508, 111] on div "Charles Aznavour" at bounding box center [504, 117] width 86 height 12
click at [437, 53] on span "Crédits" at bounding box center [452, 47] width 30 height 12
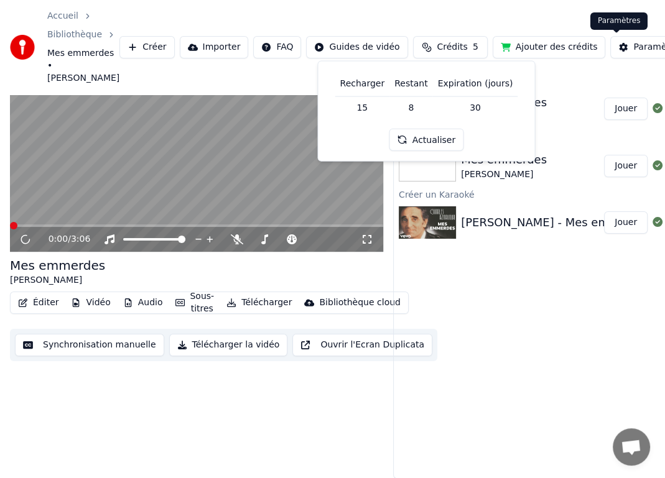
click at [633, 45] on div "Paramètres" at bounding box center [658, 47] width 50 height 12
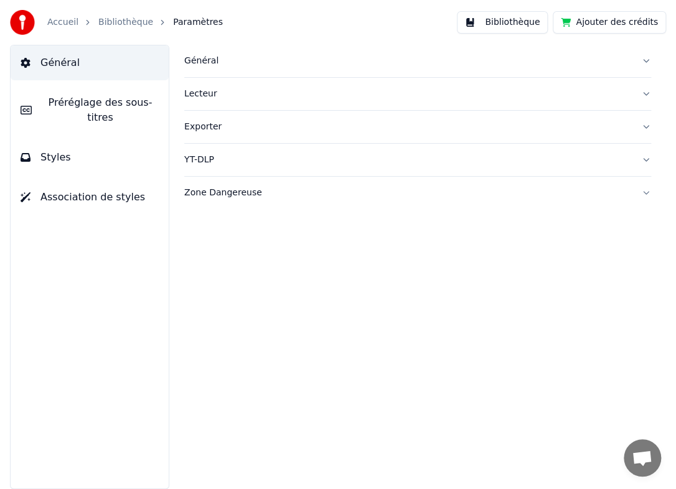
click at [127, 22] on link "Bibliothèque" at bounding box center [125, 22] width 55 height 12
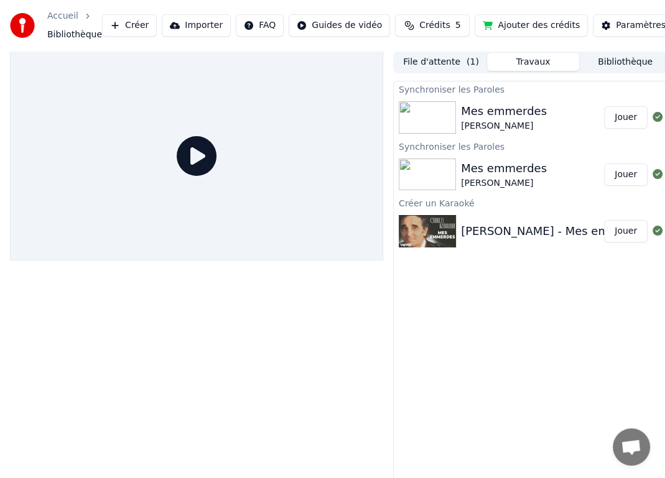
click at [455, 124] on div at bounding box center [430, 117] width 62 height 32
click at [617, 121] on button "Jouer" at bounding box center [626, 117] width 44 height 22
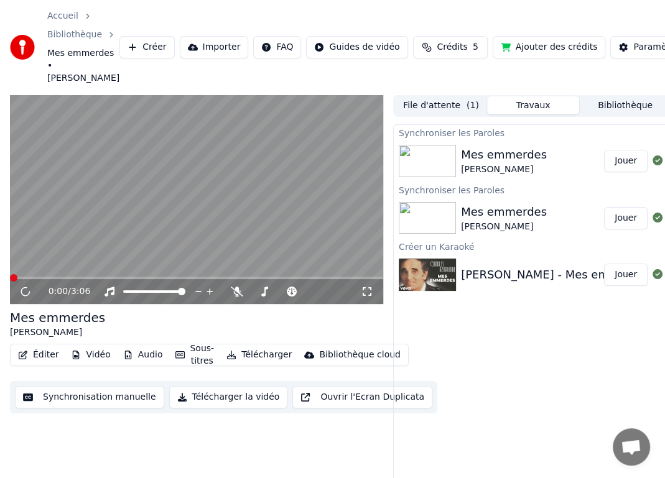
click at [28, 289] on icon at bounding box center [25, 292] width 11 height 12
click at [234, 291] on div at bounding box center [282, 292] width 100 height 12
click at [230, 290] on icon at bounding box center [226, 292] width 12 height 10
drag, startPoint x: 29, startPoint y: 273, endPoint x: 47, endPoint y: 278, distance: 18.3
click at [47, 278] on div "0:00 / 3:06" at bounding box center [196, 200] width 373 height 210
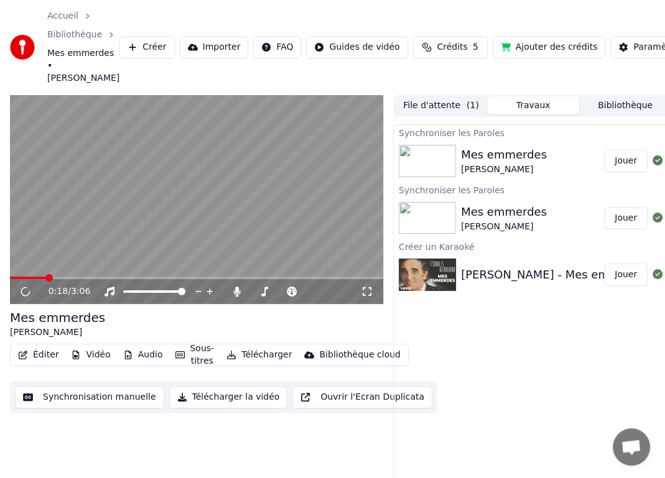
click at [47, 278] on span at bounding box center [196, 278] width 373 height 2
click at [12, 276] on span at bounding box center [15, 277] width 7 height 7
click at [29, 296] on icon at bounding box center [25, 292] width 15 height 16
click at [29, 296] on icon at bounding box center [25, 292] width 15 height 14
click at [29, 296] on icon at bounding box center [25, 291] width 16 height 15
